Goal: Task Accomplishment & Management: Manage account settings

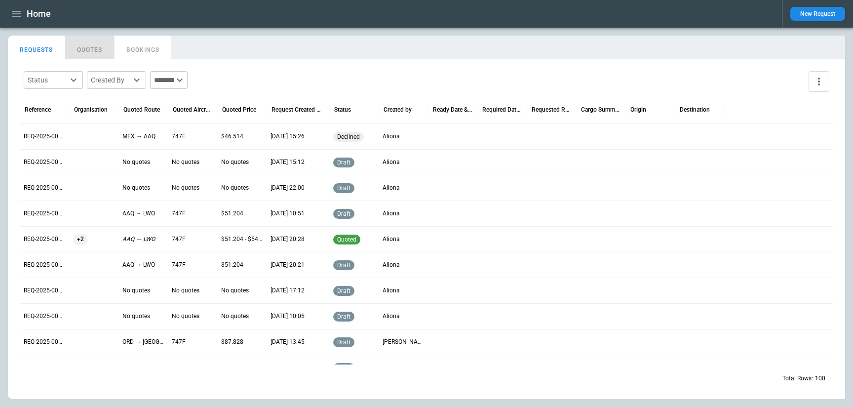
click at [95, 50] on button "QUOTES" at bounding box center [89, 48] width 49 height 24
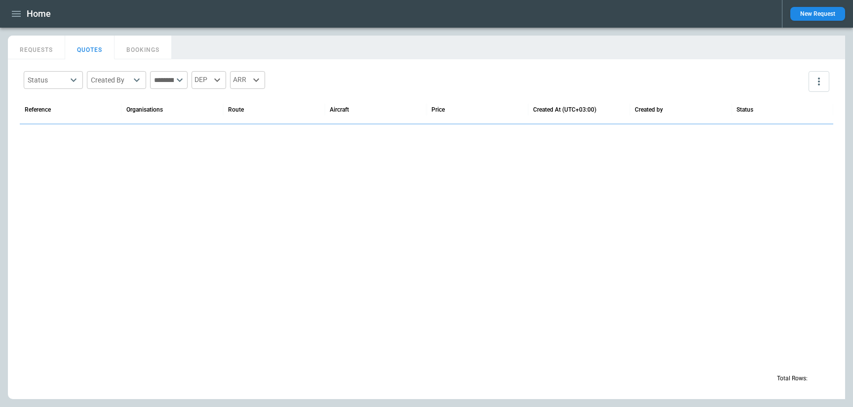
click at [50, 51] on button "REQUESTS" at bounding box center [36, 48] width 57 height 24
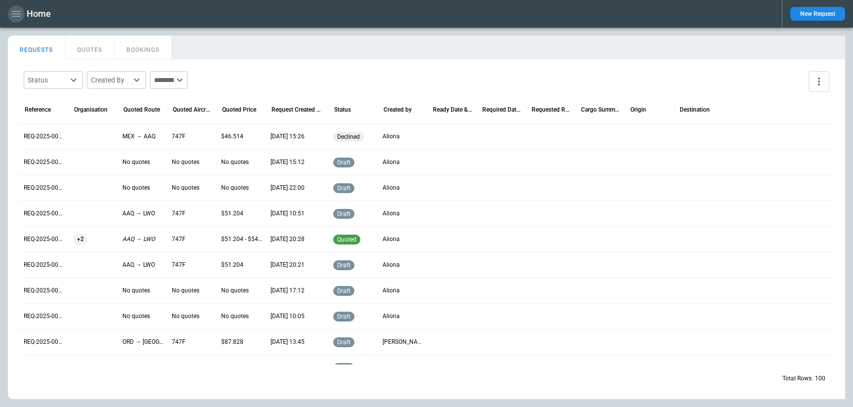
click at [19, 14] on icon "button" at bounding box center [16, 14] width 12 height 12
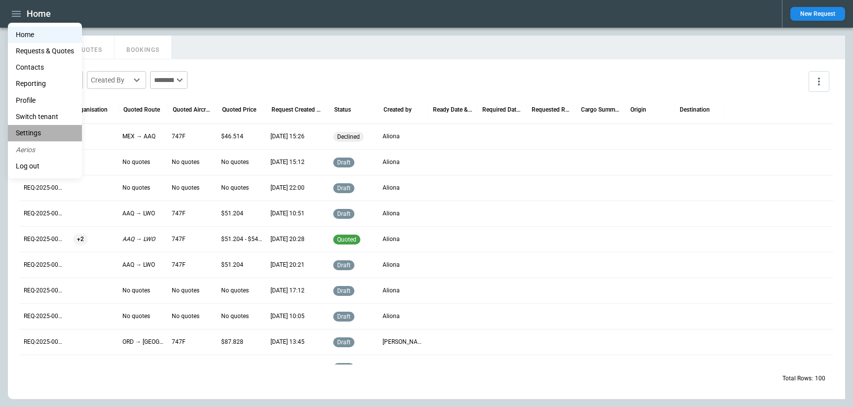
click at [46, 129] on li "Settings" at bounding box center [45, 133] width 74 height 16
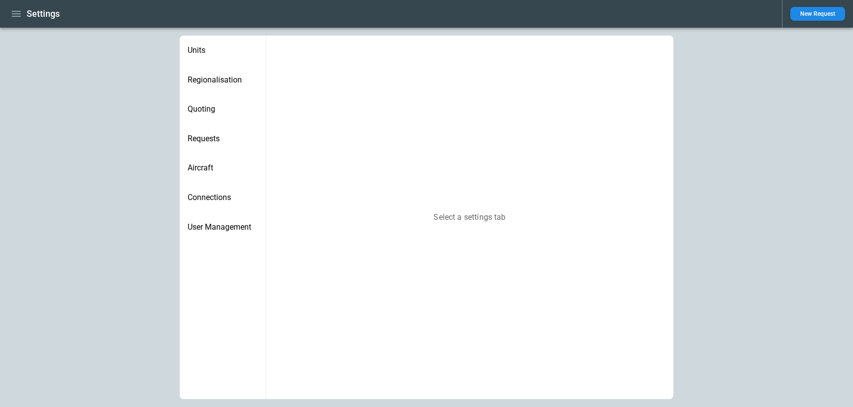
click at [218, 170] on span "Aircraft" at bounding box center [223, 168] width 70 height 10
click at [619, 52] on button "Add aircraft" at bounding box center [633, 54] width 56 height 15
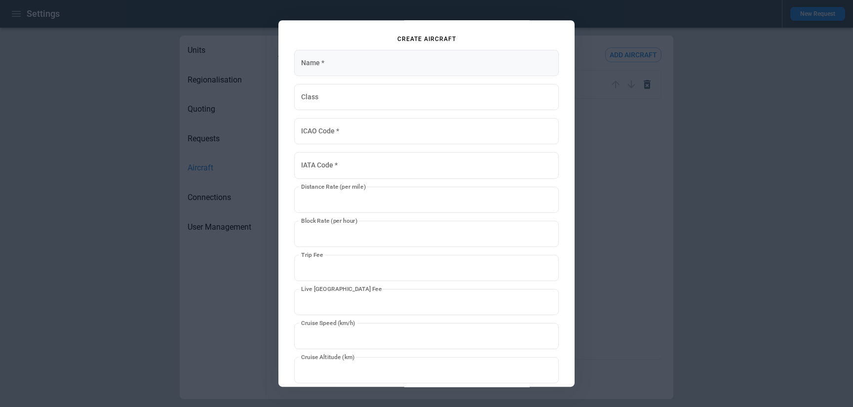
click at [345, 64] on input "Name   *" at bounding box center [426, 63] width 265 height 26
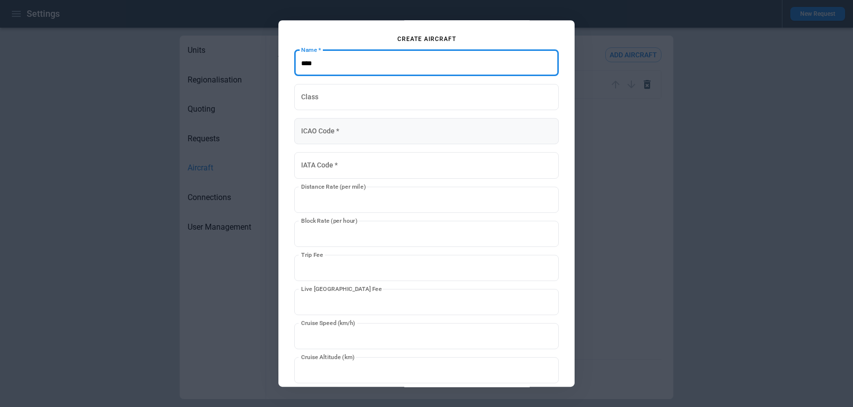
type input "****"
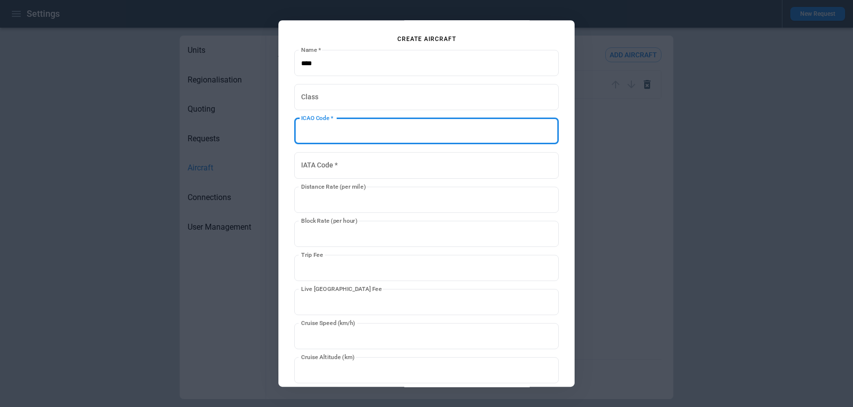
click at [314, 138] on input "ICAO Code   *" at bounding box center [426, 131] width 265 height 26
type input "*****"
click at [316, 169] on input "IATA Code   *" at bounding box center [426, 166] width 265 height 26
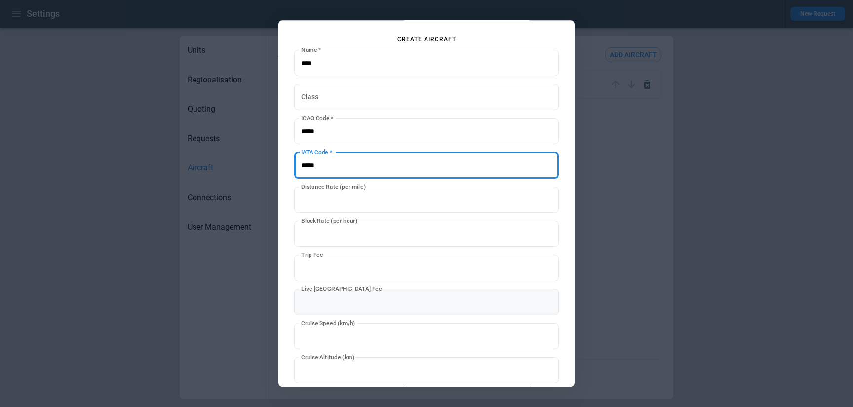
scroll to position [105, 0]
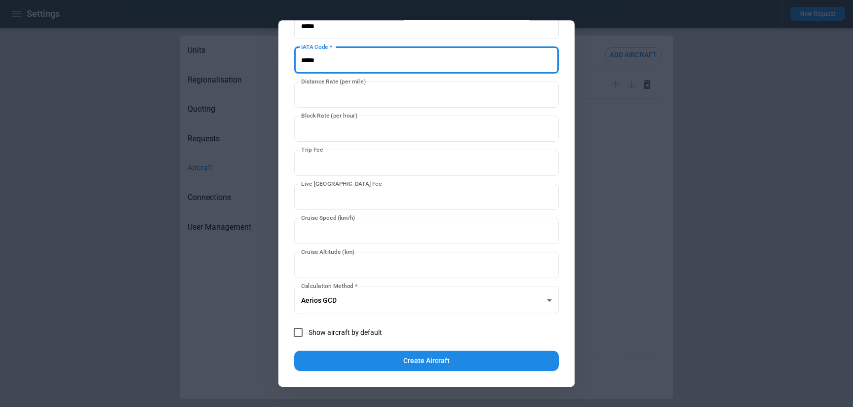
type input "*****"
click at [375, 365] on button "Create Aircraft" at bounding box center [426, 361] width 265 height 20
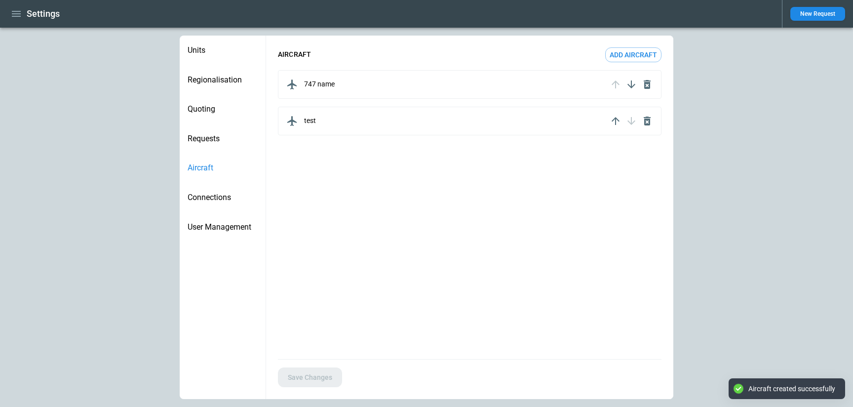
click at [616, 56] on button "Add aircraft" at bounding box center [633, 54] width 56 height 15
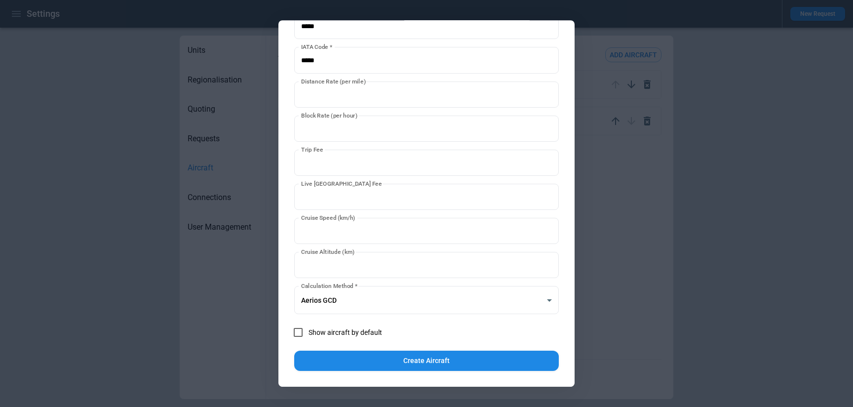
click at [629, 238] on div at bounding box center [426, 203] width 853 height 407
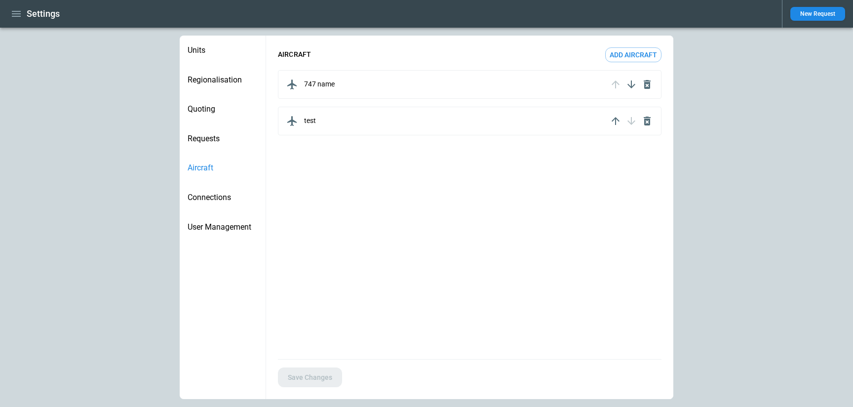
click at [648, 121] on icon "button" at bounding box center [647, 121] width 12 height 12
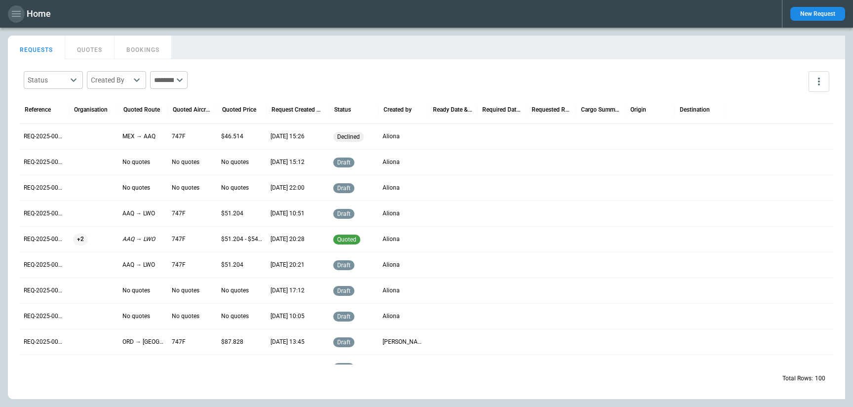
click at [16, 10] on icon "button" at bounding box center [16, 14] width 12 height 12
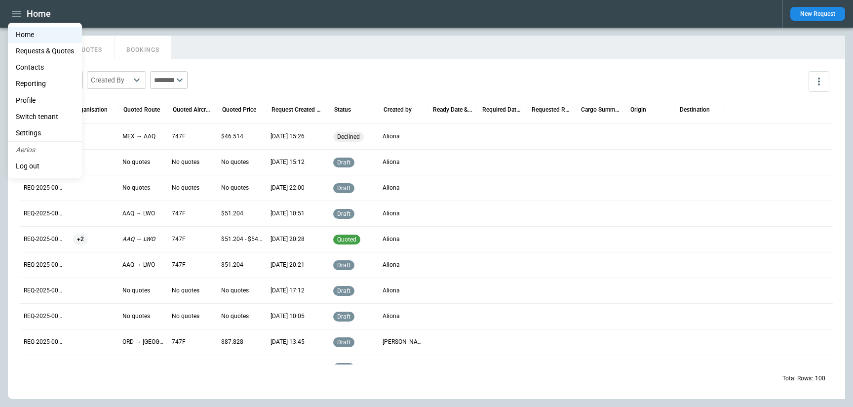
click at [40, 132] on li "Settings" at bounding box center [45, 133] width 74 height 16
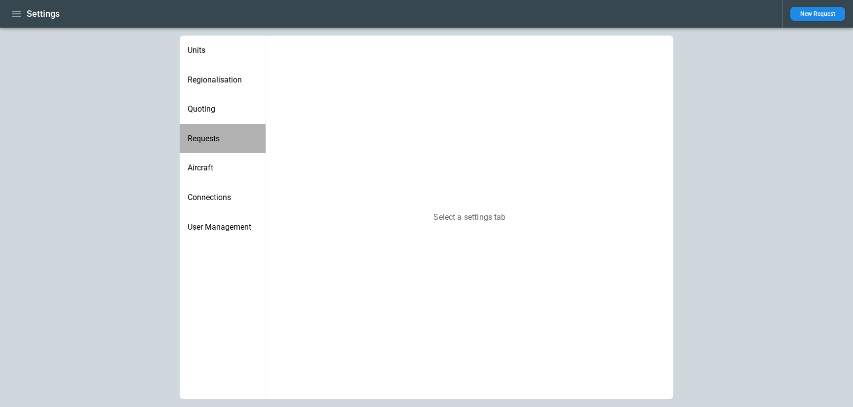
click at [213, 134] on span "Requests" at bounding box center [223, 139] width 70 height 10
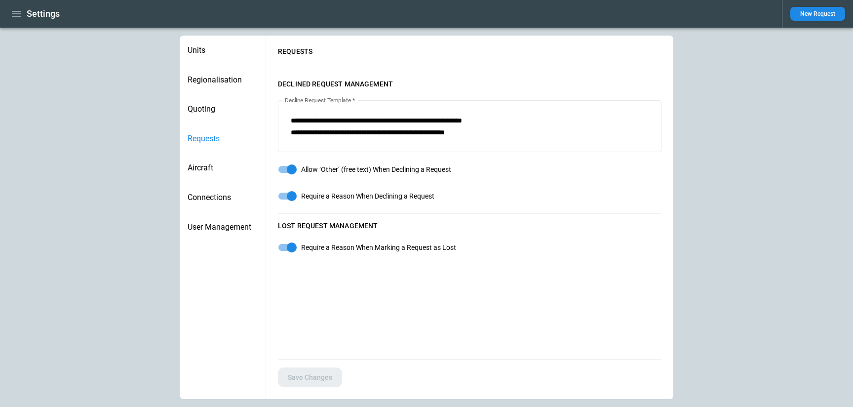
click at [210, 113] on span "Quoting" at bounding box center [223, 109] width 70 height 10
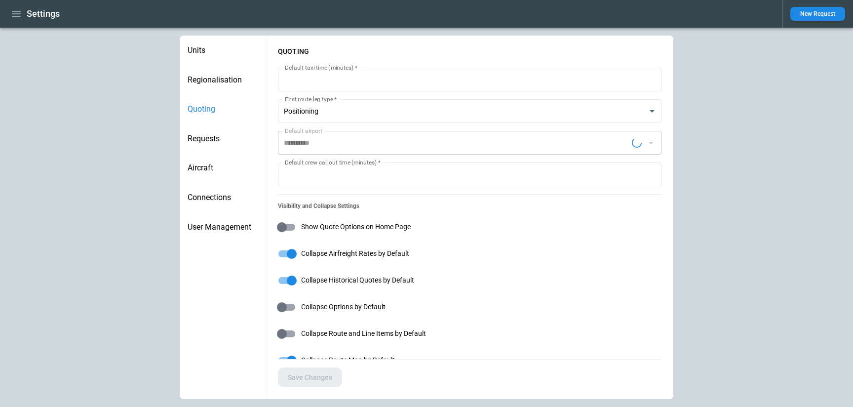
type input "**********"
click at [210, 77] on span "Regionalisation" at bounding box center [223, 80] width 70 height 10
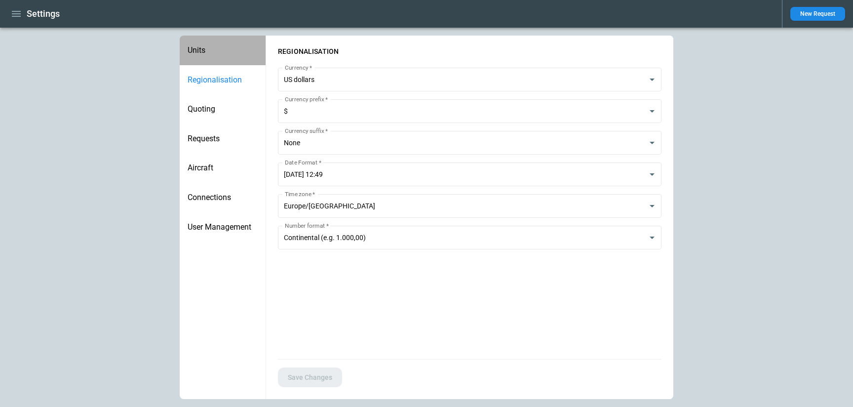
click at [198, 54] on span "Units" at bounding box center [223, 50] width 70 height 10
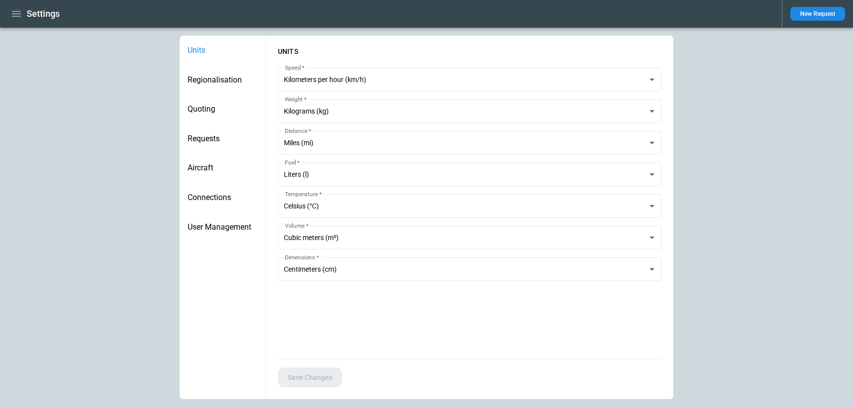
click at [216, 83] on span "Regionalisation" at bounding box center [223, 80] width 70 height 10
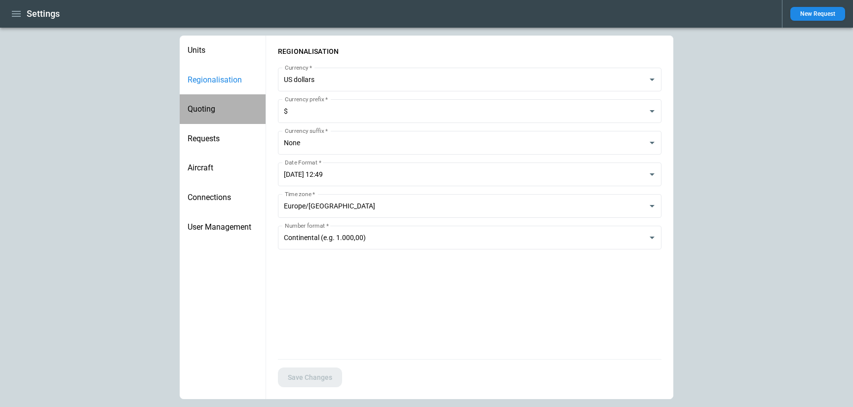
click at [211, 117] on div "Quoting" at bounding box center [223, 109] width 86 height 30
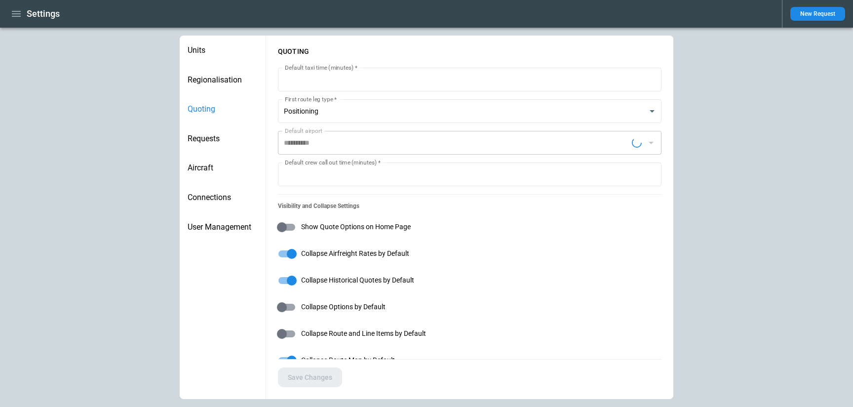
type input "**********"
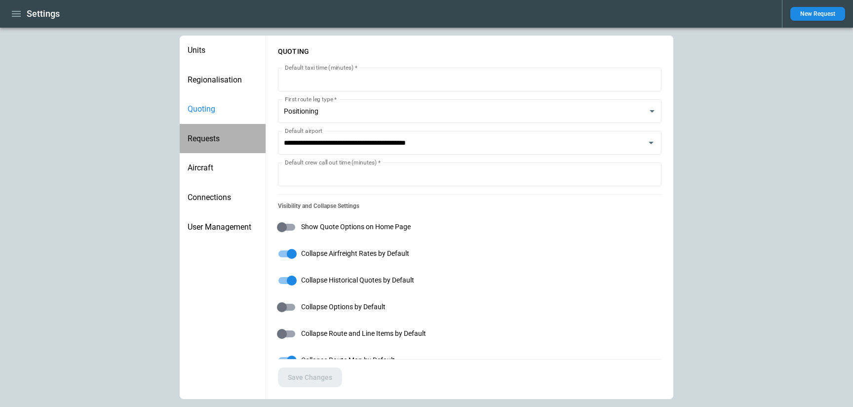
click at [219, 152] on div "Requests" at bounding box center [223, 139] width 86 height 30
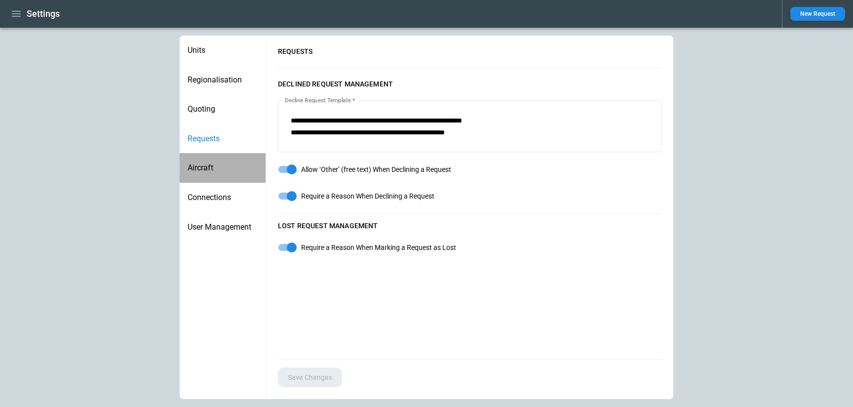
click at [220, 173] on div "Aircraft" at bounding box center [223, 168] width 86 height 30
